Goal: Information Seeking & Learning: Understand process/instructions

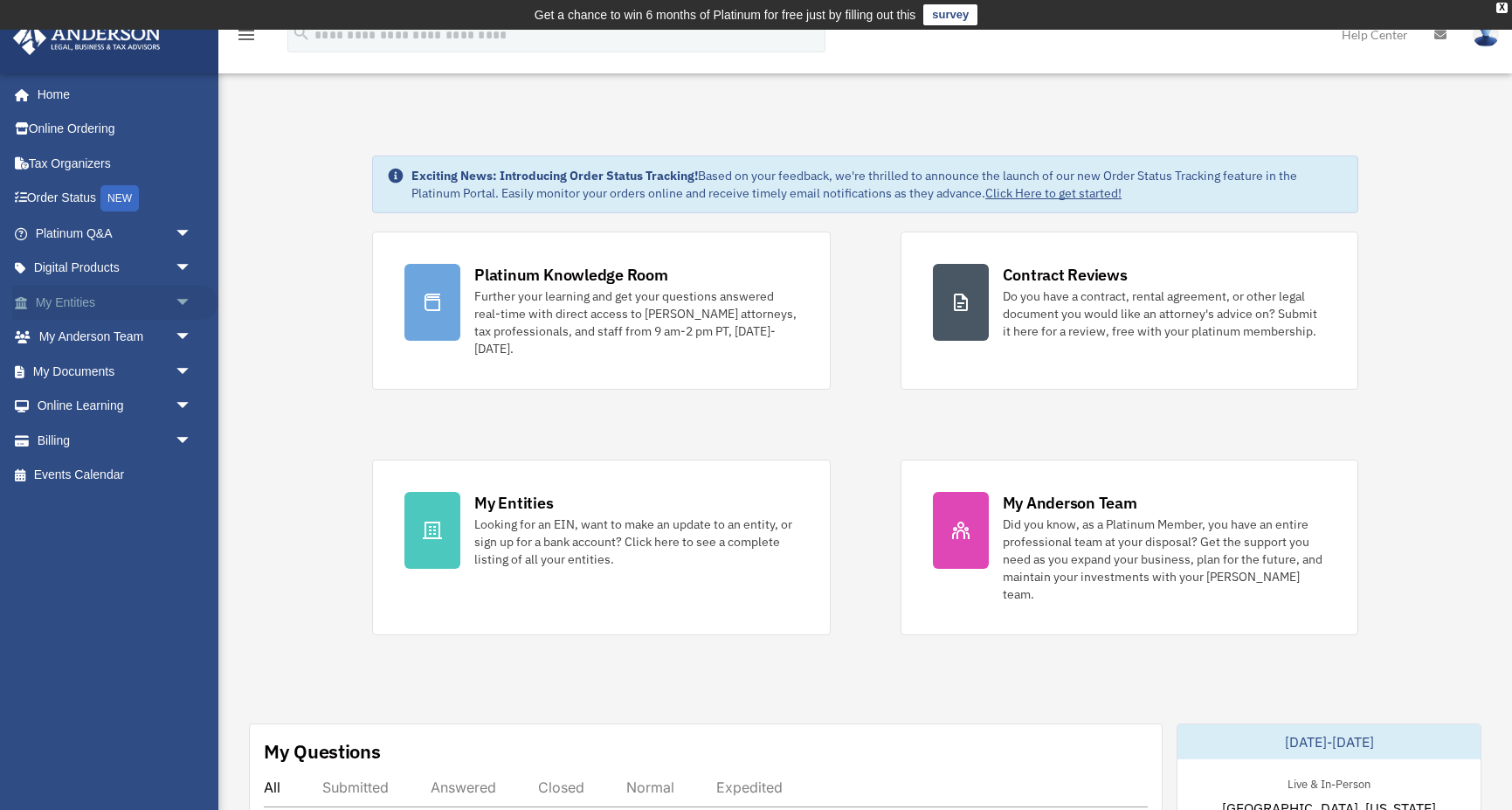
click at [155, 301] on link "My Entities arrow_drop_down" at bounding box center [115, 302] width 206 height 35
click at [185, 301] on span "arrow_drop_down" at bounding box center [192, 303] width 35 height 36
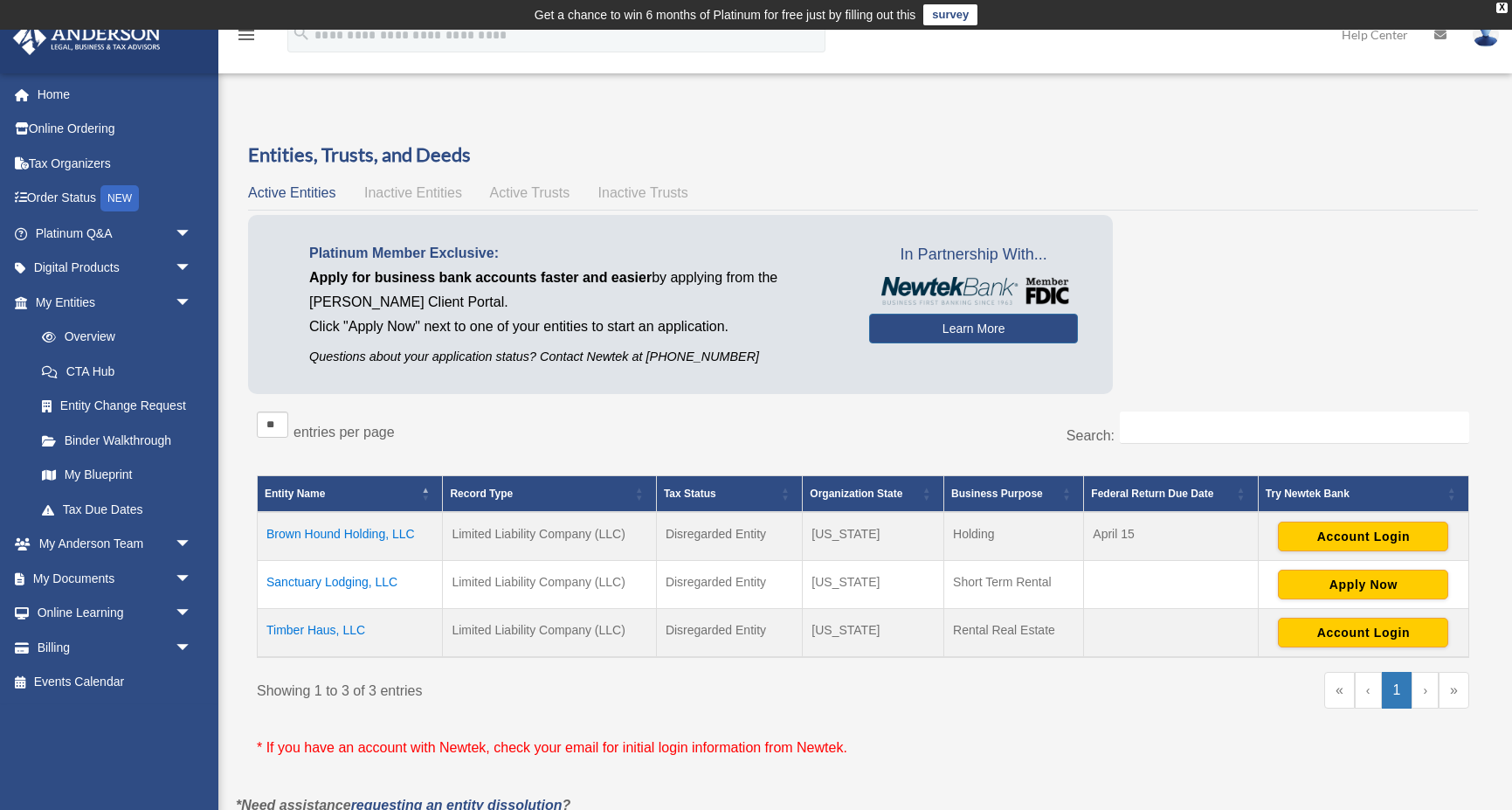
click at [372, 587] on td "Sanctuary Lodging, LLC" at bounding box center [351, 585] width 186 height 48
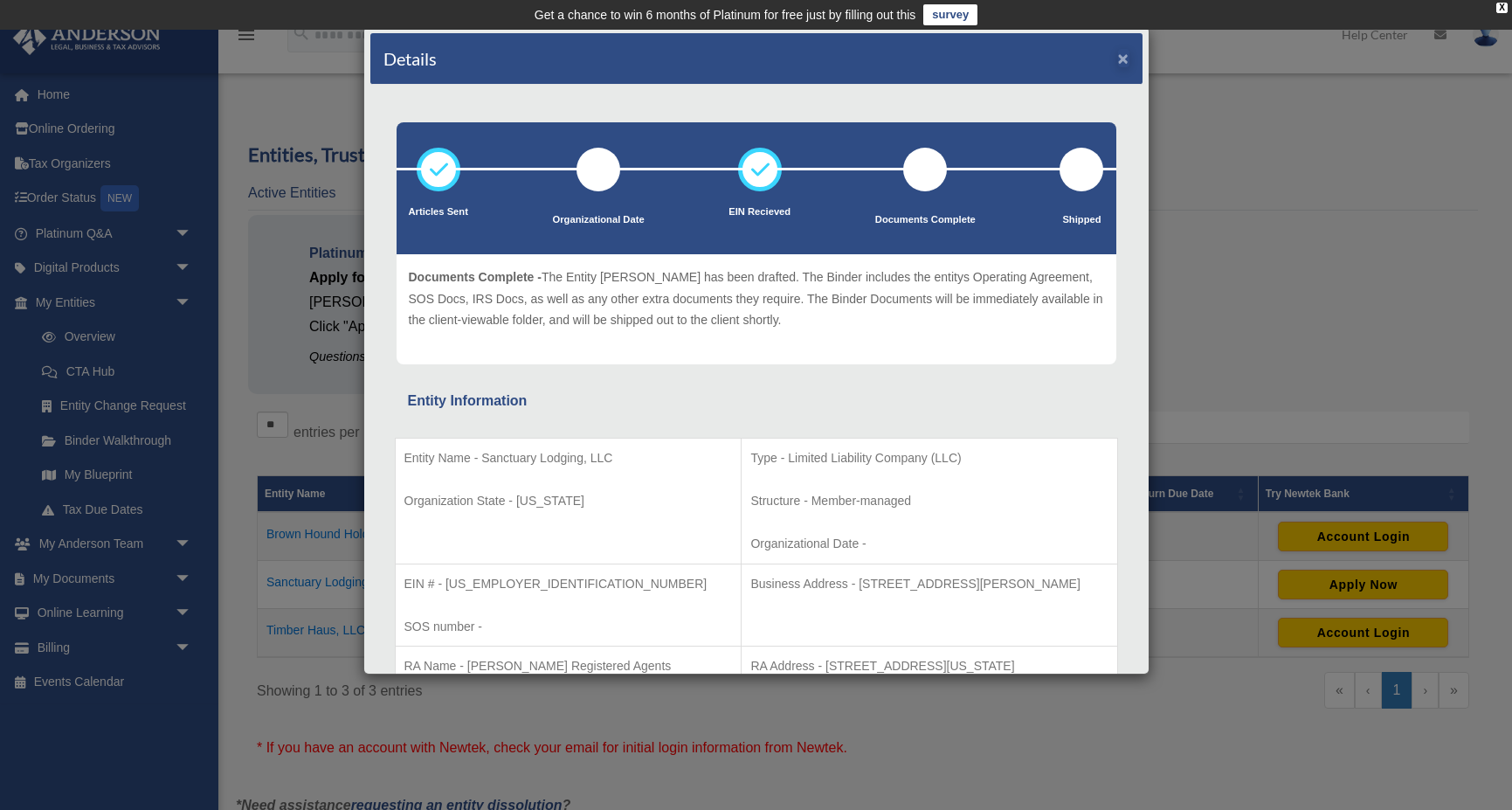
click at [1124, 60] on button "×" at bounding box center [1124, 58] width 12 height 19
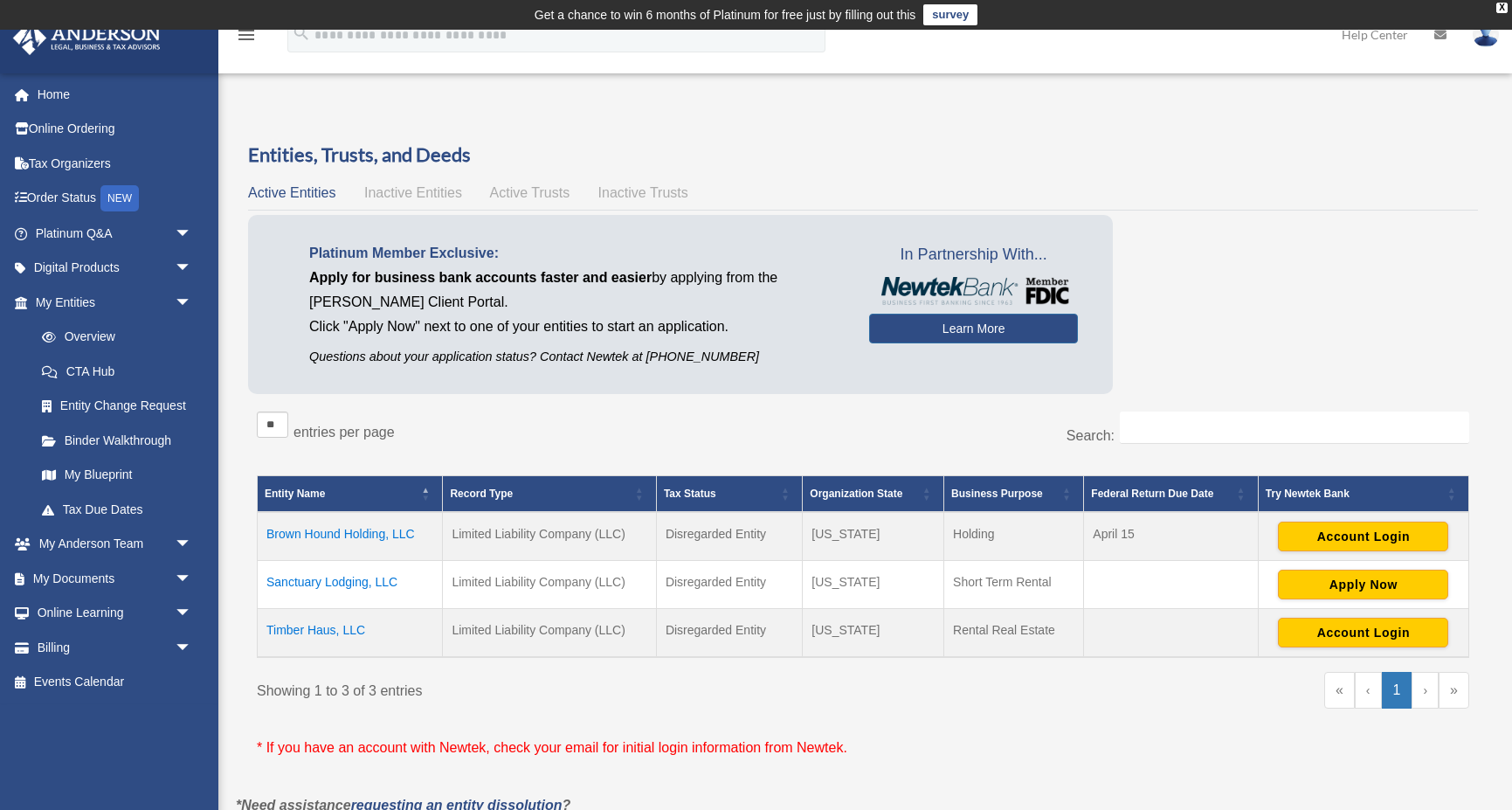
click at [309, 582] on td "Sanctuary Lodging, LLC" at bounding box center [351, 585] width 186 height 48
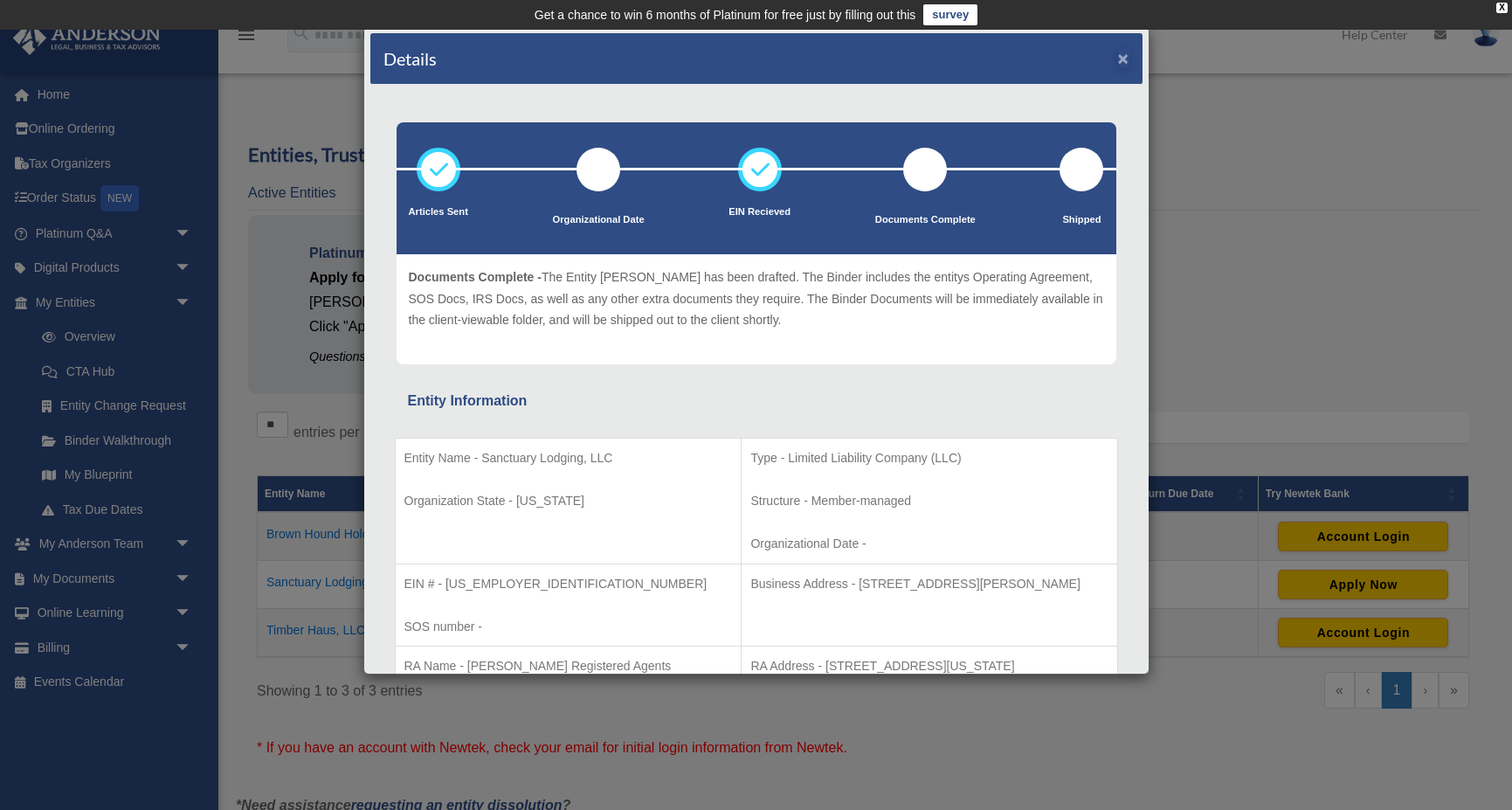
click at [1126, 61] on button "×" at bounding box center [1124, 58] width 12 height 19
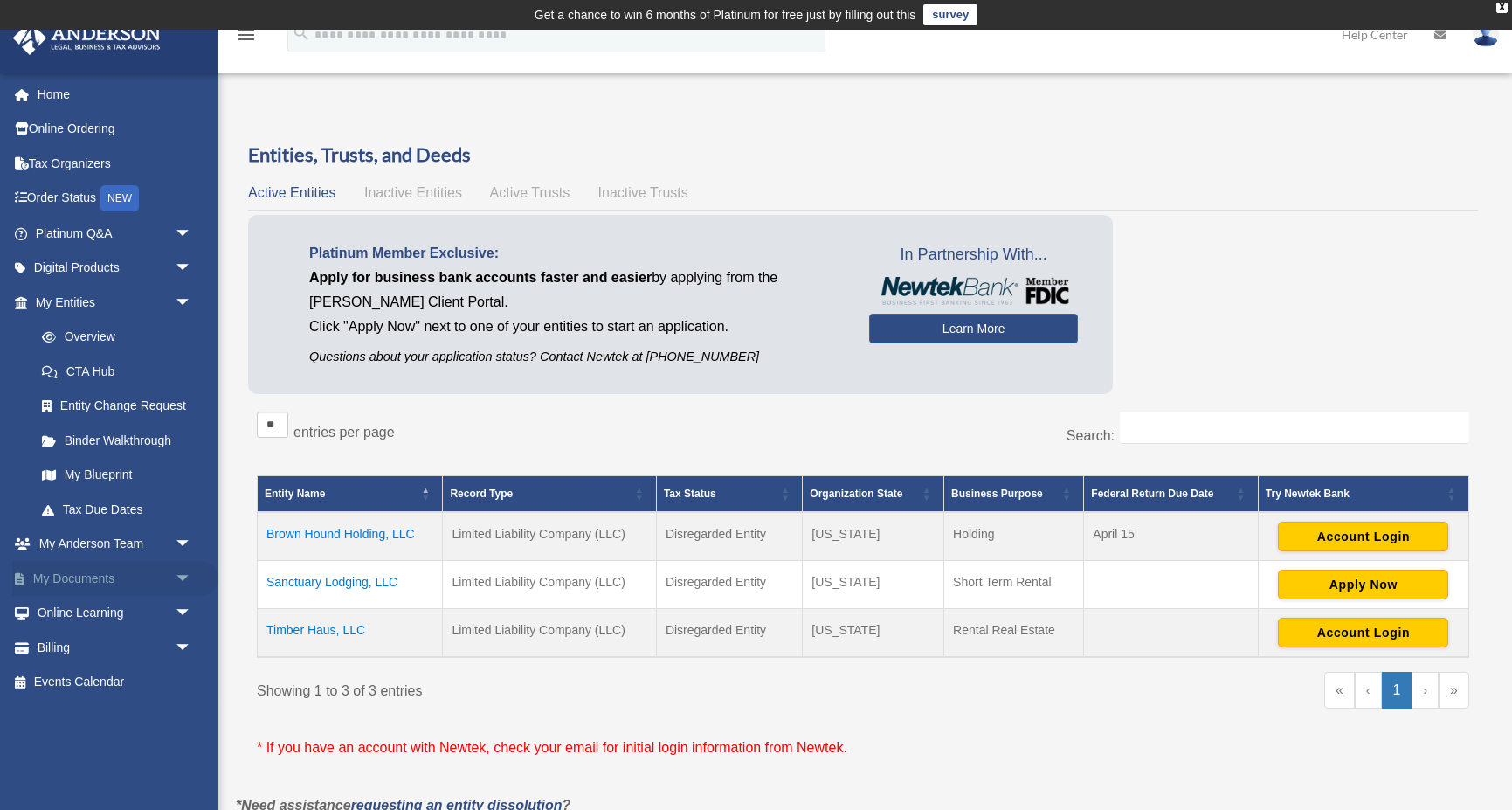
click at [181, 567] on span "arrow_drop_down" at bounding box center [192, 579] width 35 height 36
click at [68, 607] on link "Box" at bounding box center [120, 614] width 194 height 35
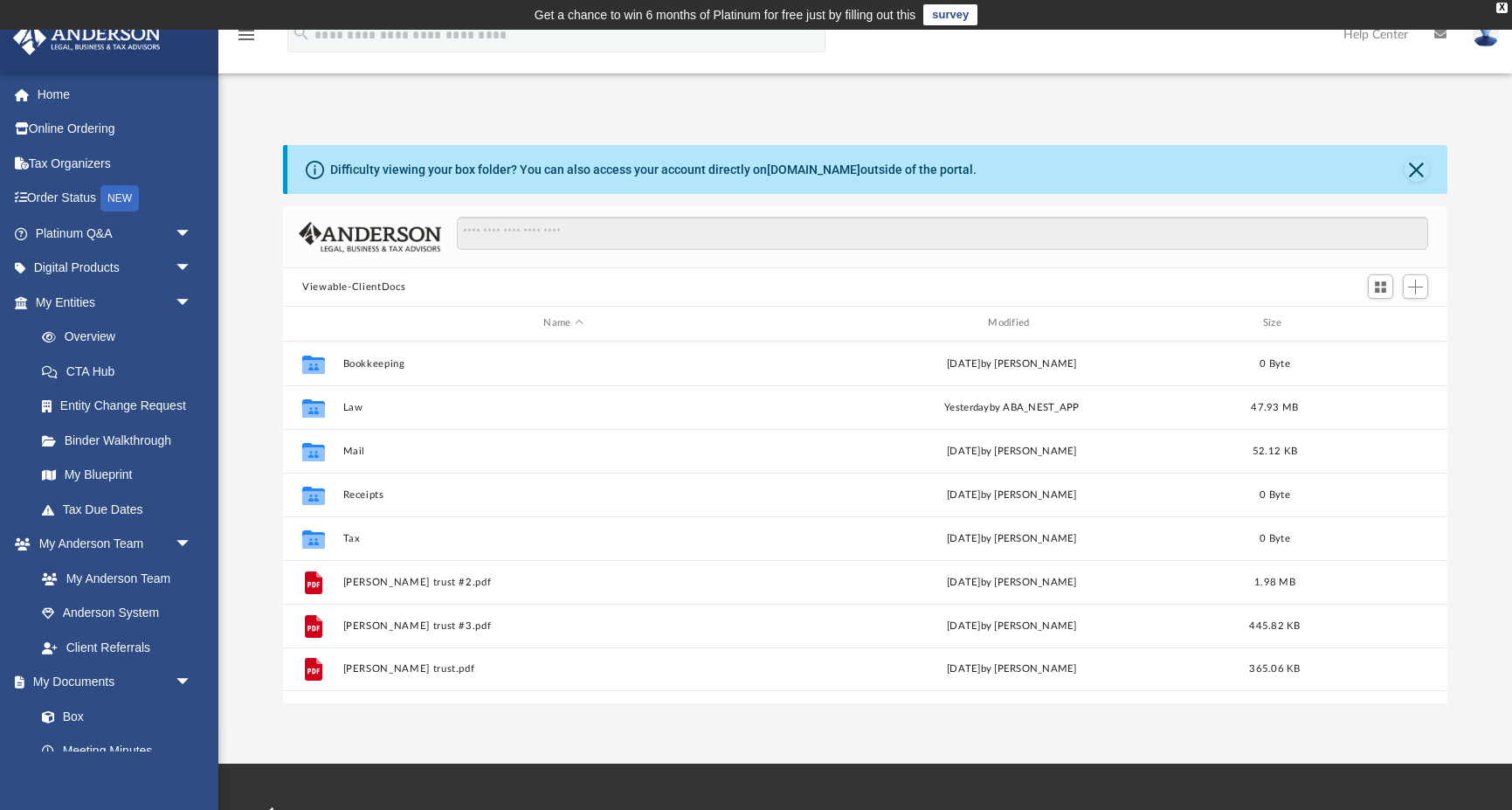
scroll to position [397, 1165]
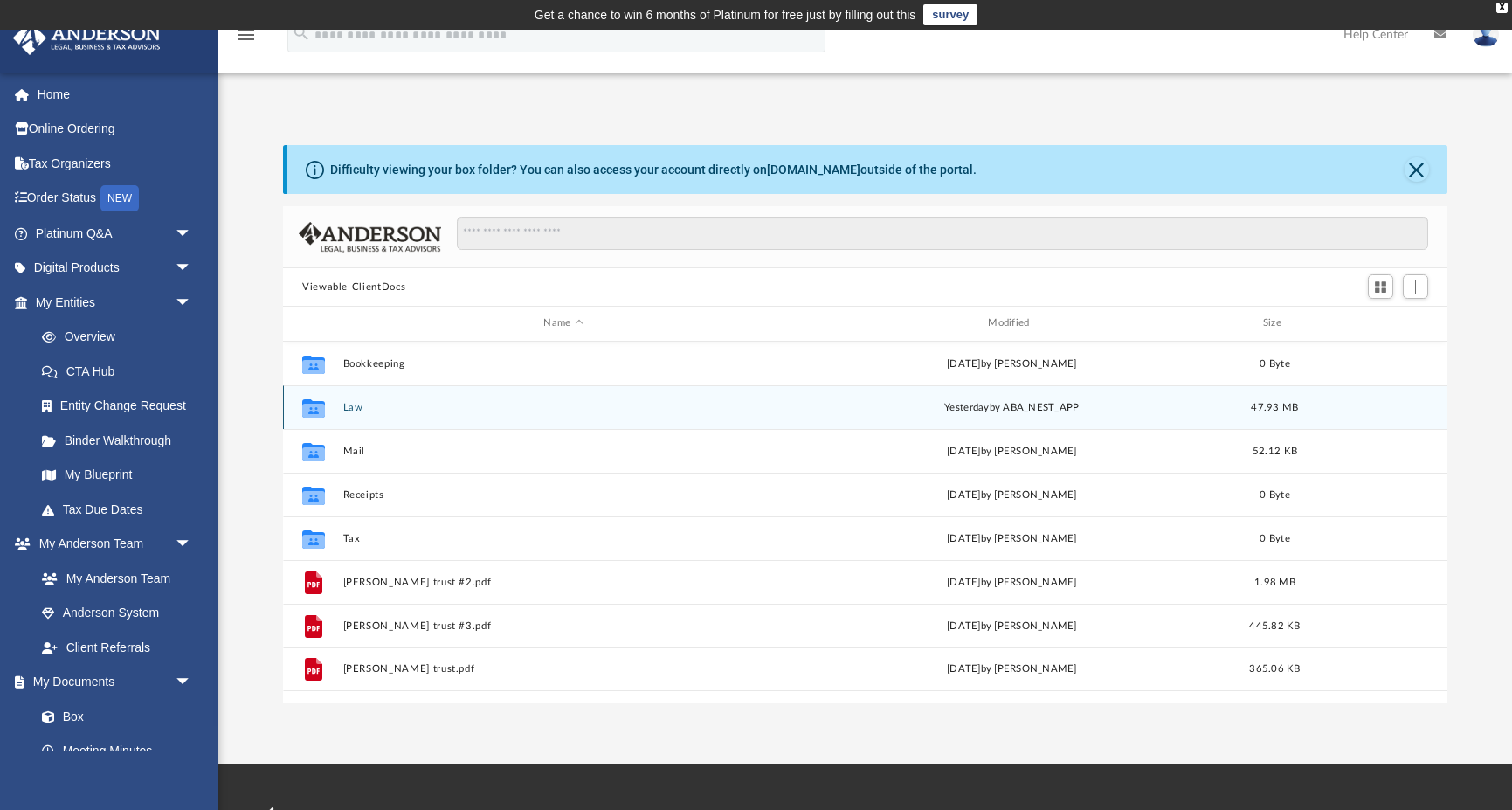
click at [351, 408] on button "Law" at bounding box center [564, 407] width 441 height 12
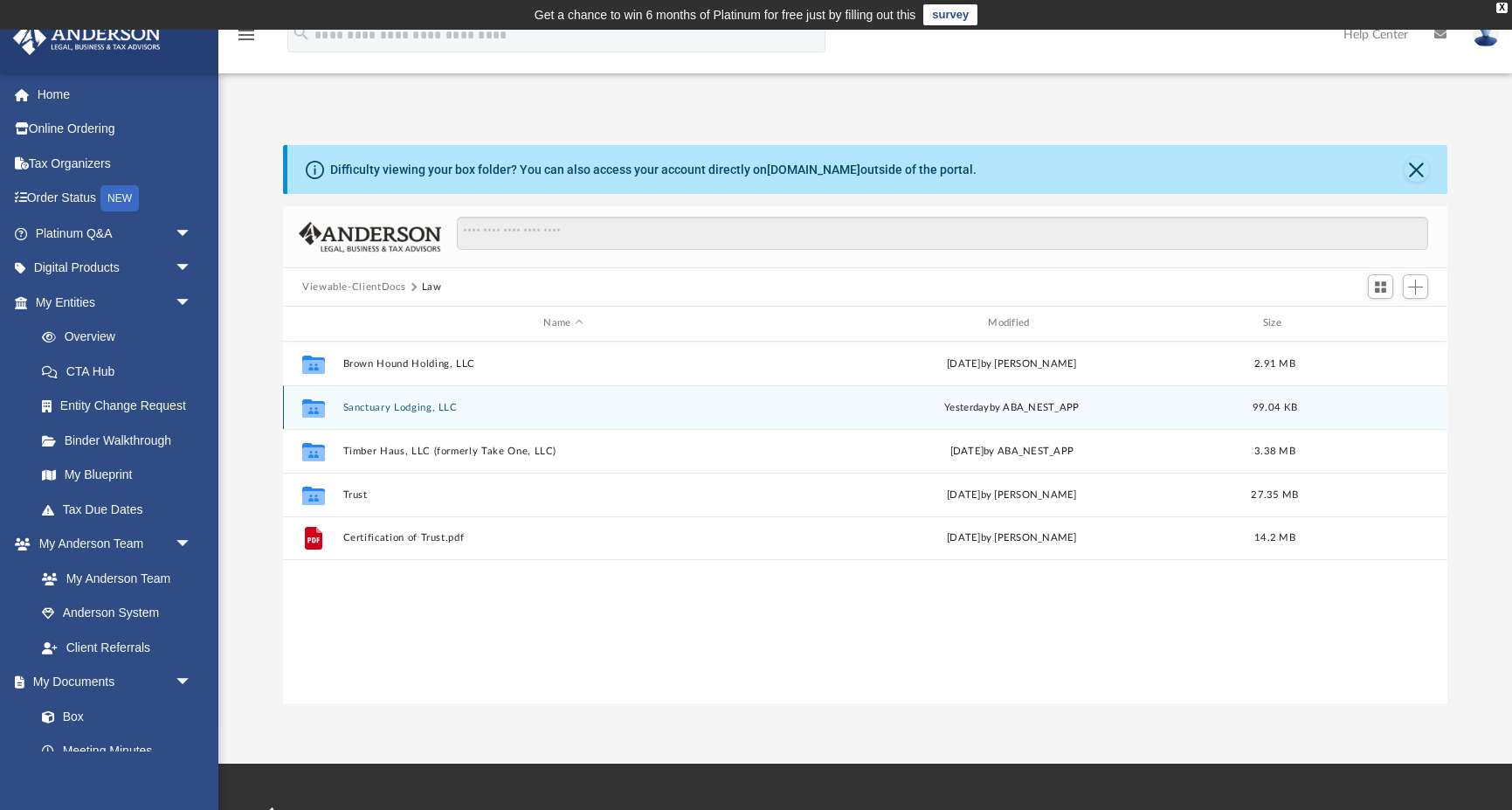
click at [421, 407] on button "Sanctuary Lodging, LLC" at bounding box center [564, 407] width 441 height 12
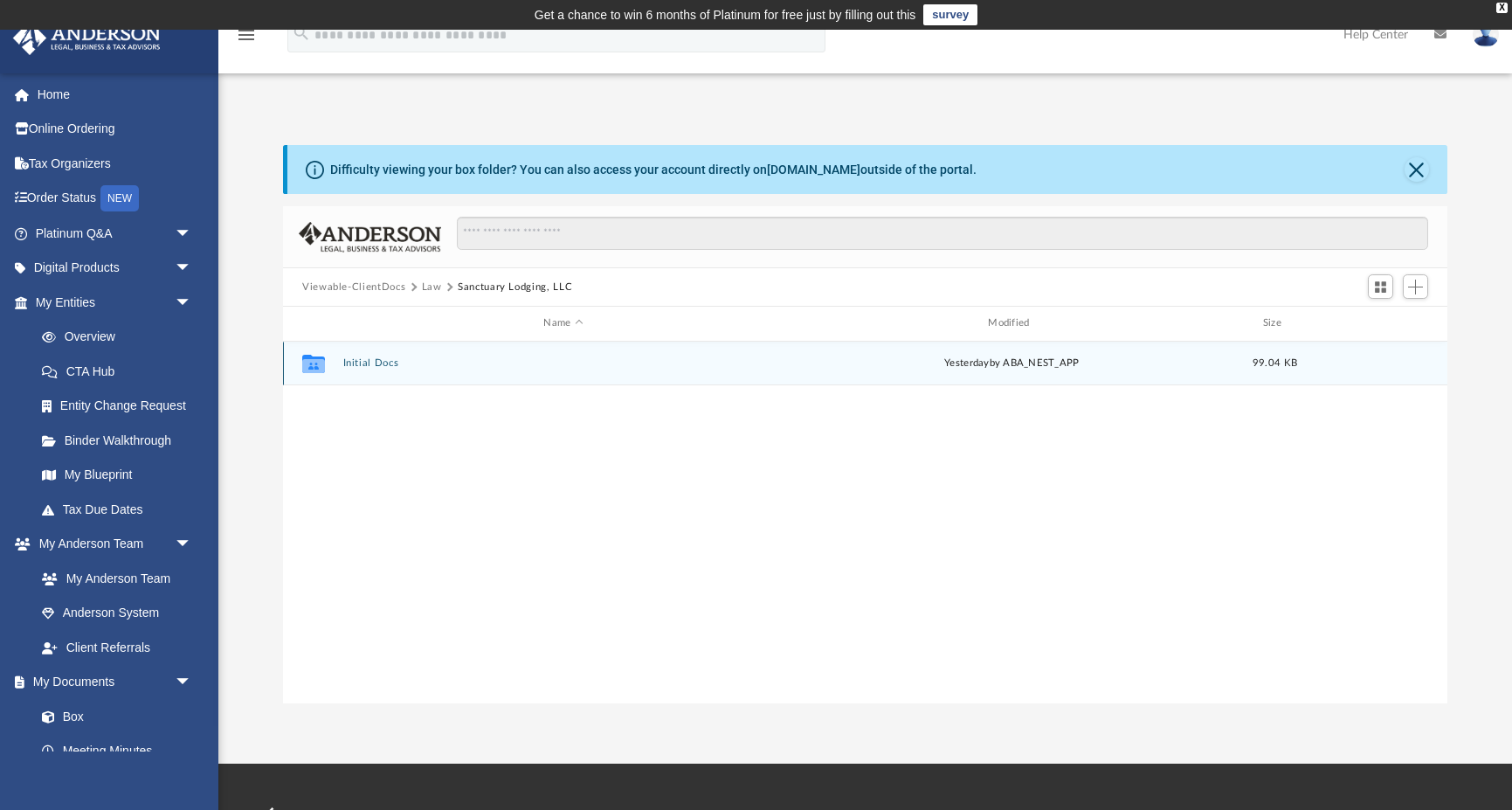
click at [373, 363] on button "Initial Docs" at bounding box center [564, 363] width 441 height 12
click at [435, 362] on button "Sanctuary Lodging LLC - EIN Notice.pdf" at bounding box center [564, 363] width 441 height 12
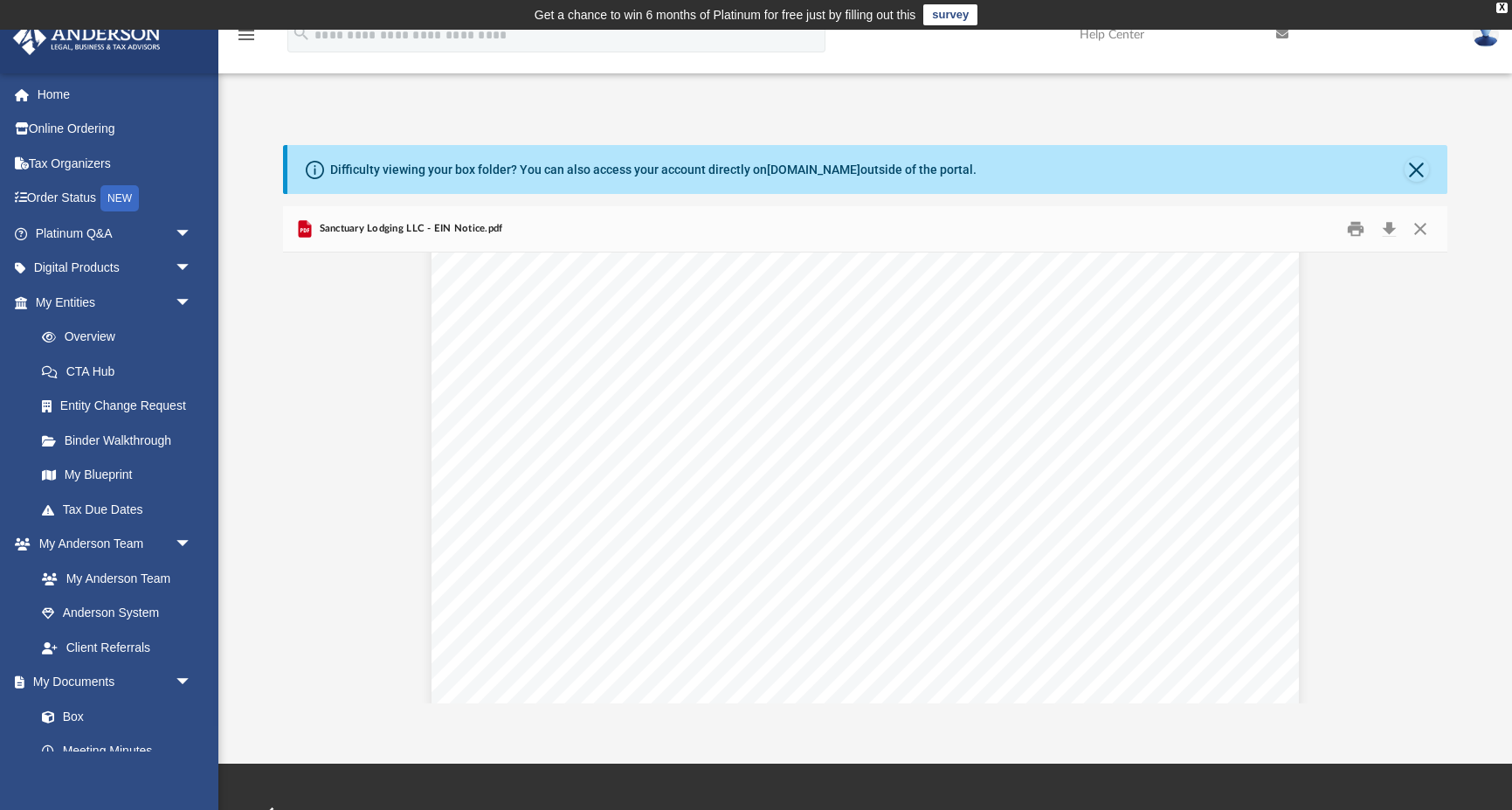
scroll to position [4555, 0]
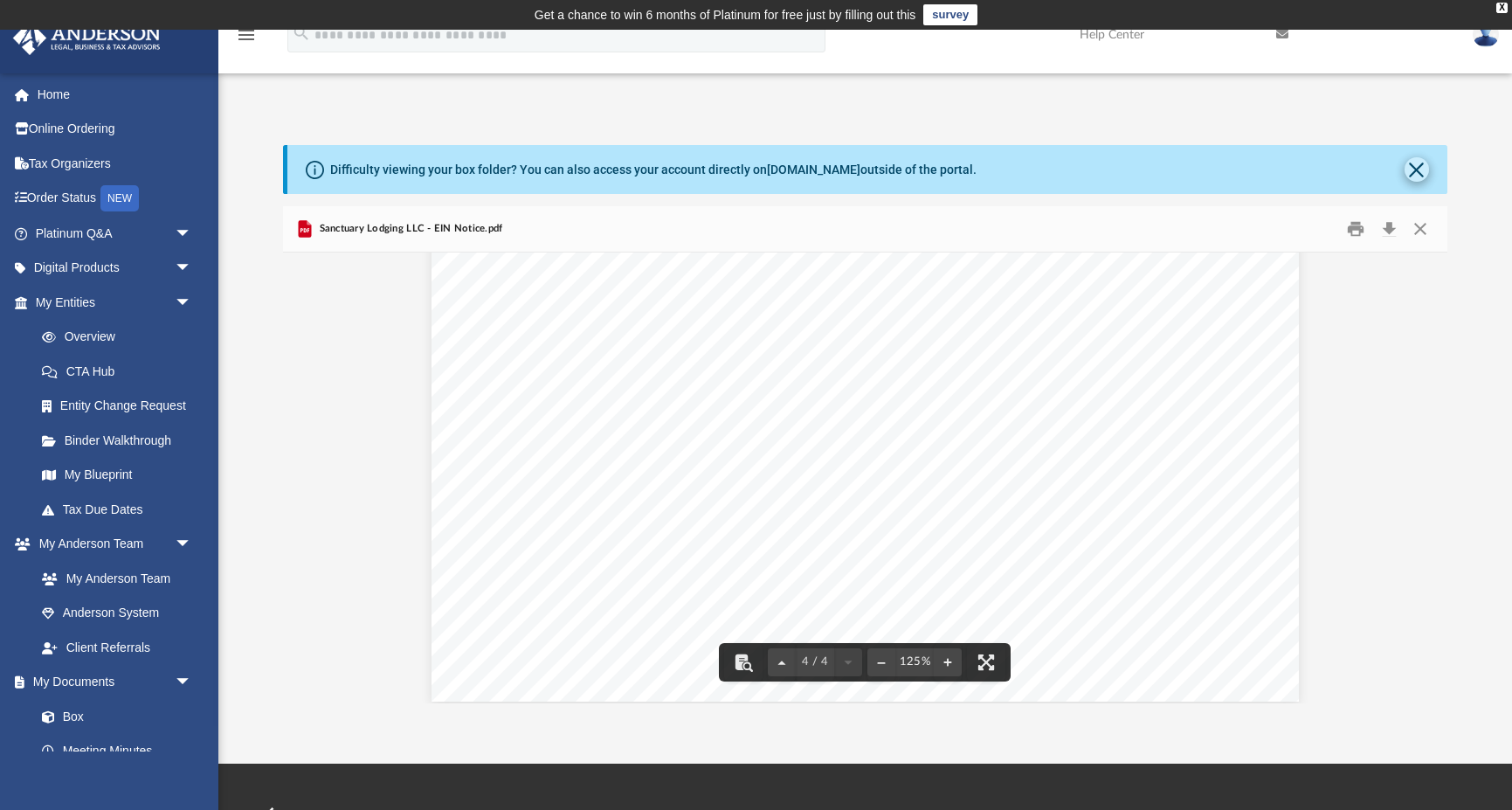
click at [1424, 173] on button "Close" at bounding box center [1416, 169] width 24 height 24
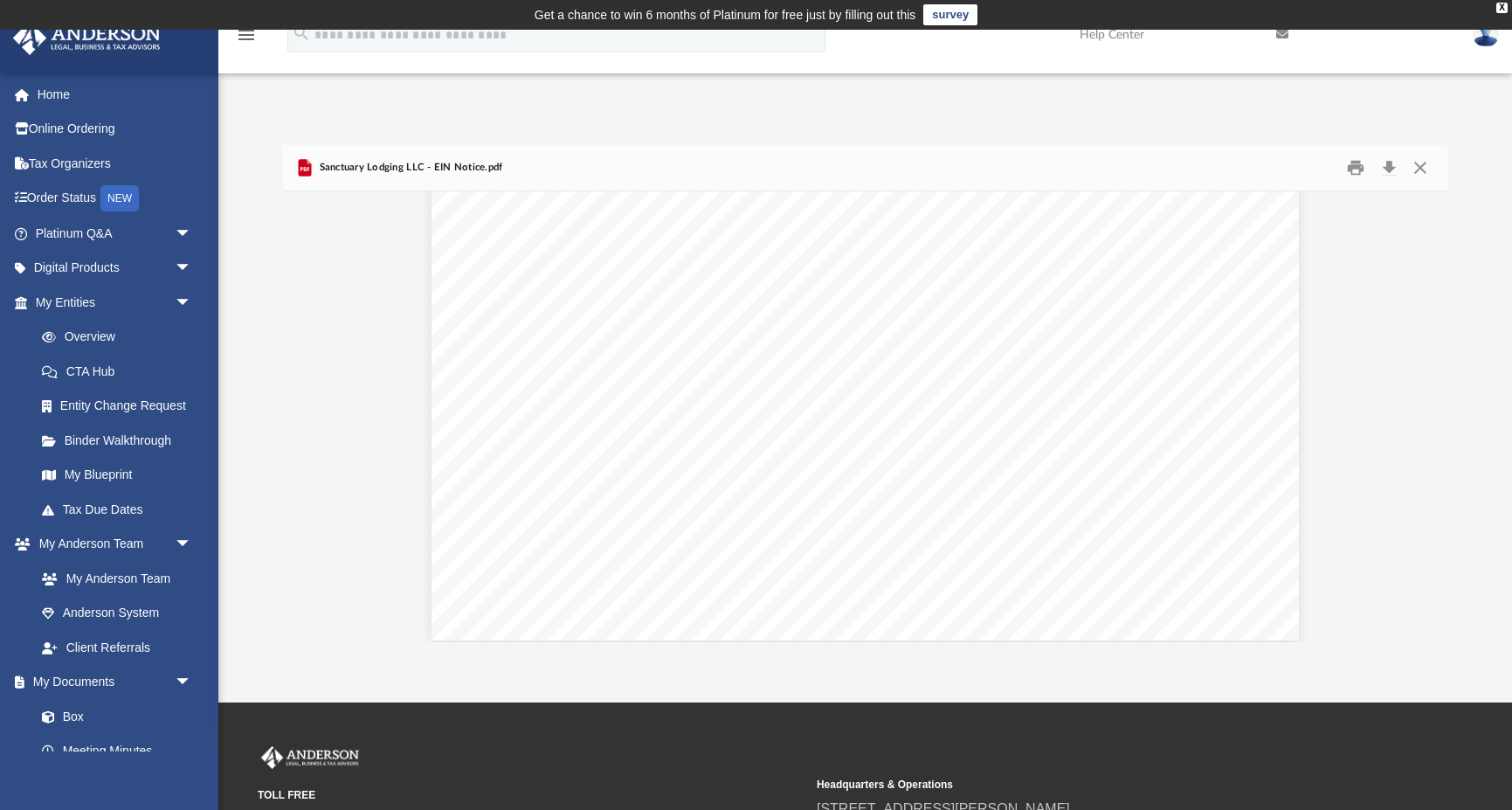
scroll to position [0, 0]
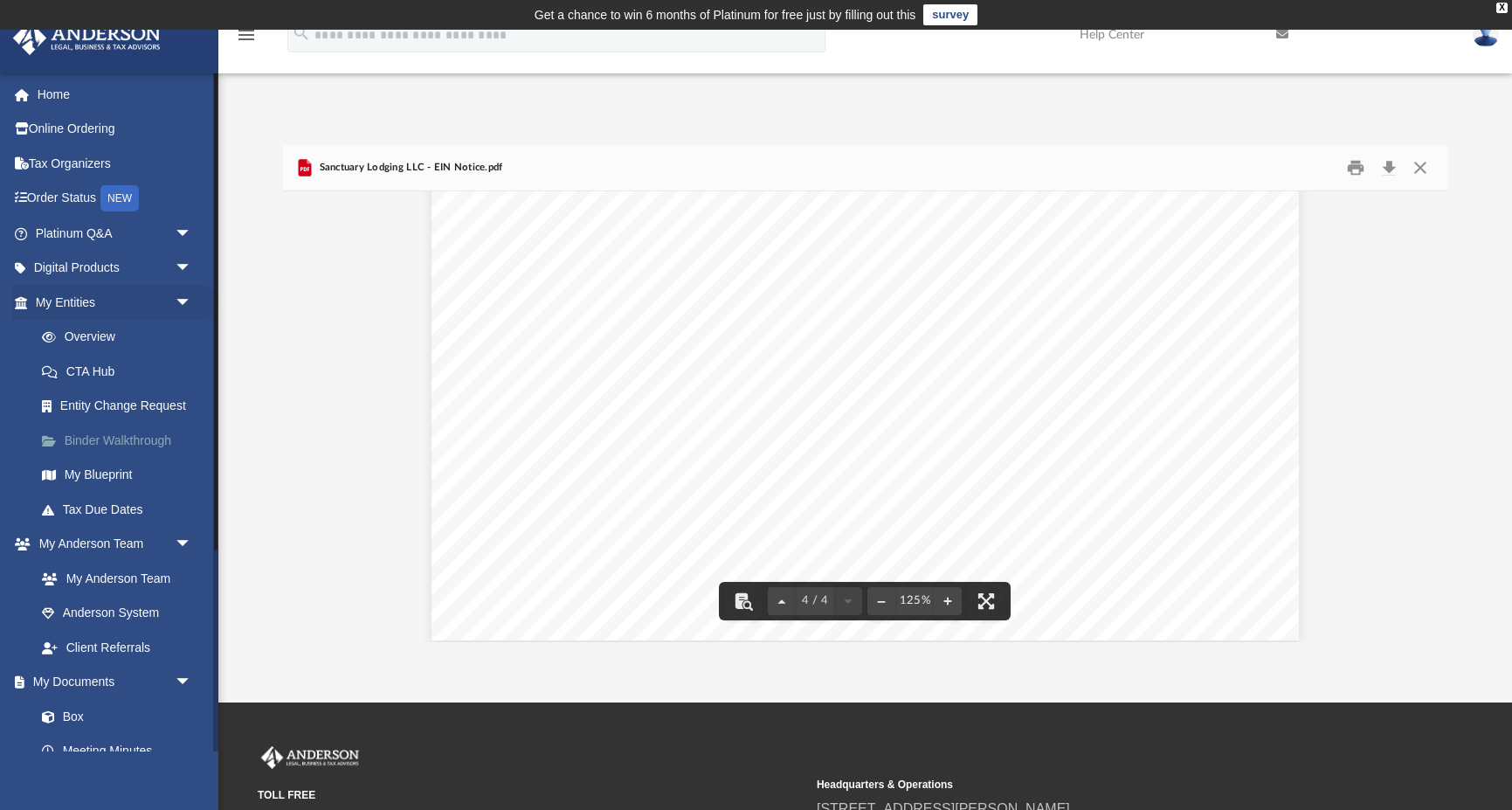
click at [140, 438] on link "Binder Walkthrough" at bounding box center [120, 440] width 194 height 35
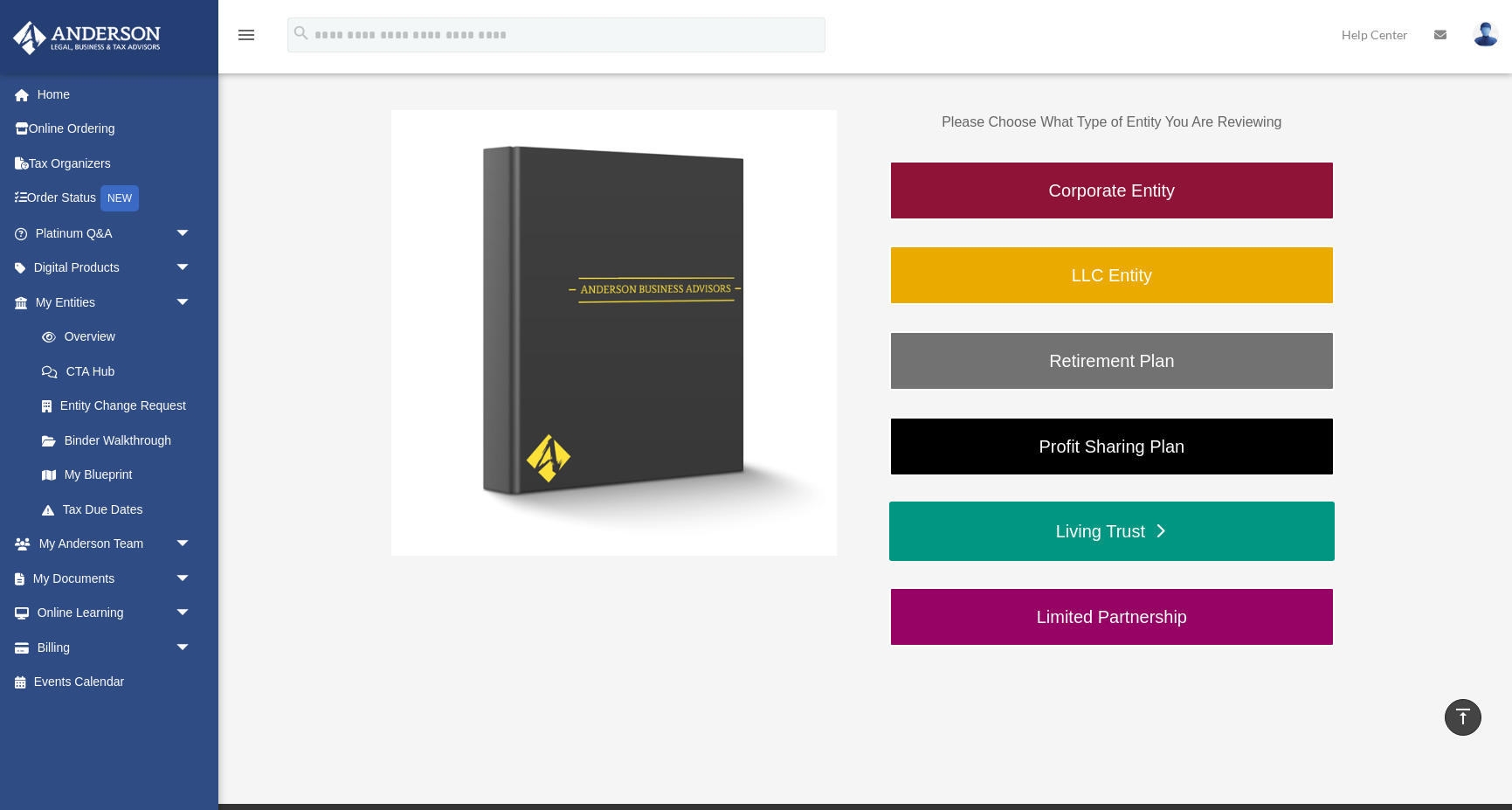
scroll to position [290, 0]
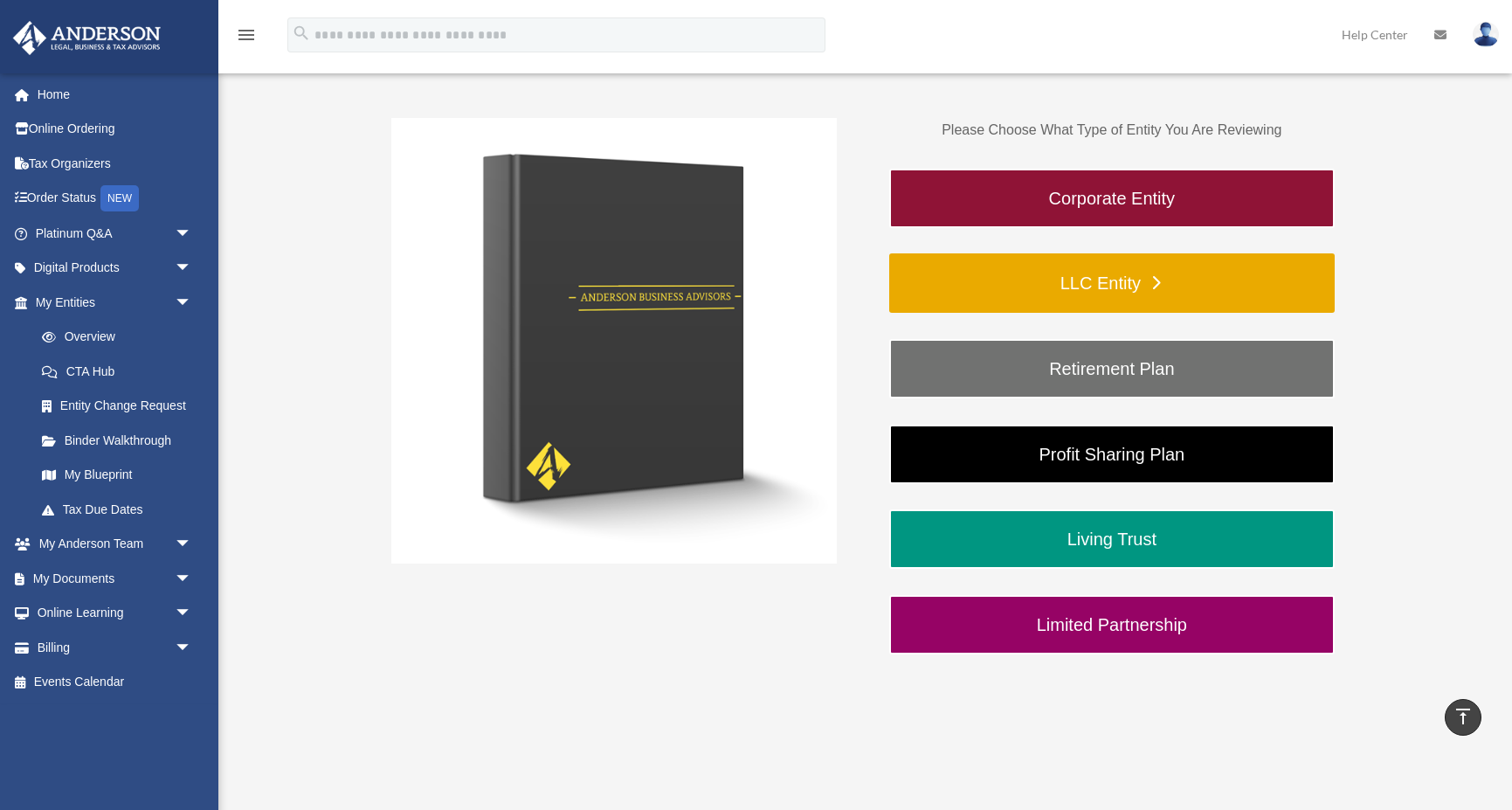
click at [1134, 279] on link "LLC Entity" at bounding box center [1111, 283] width 445 height 60
